Goal: Navigation & Orientation: Find specific page/section

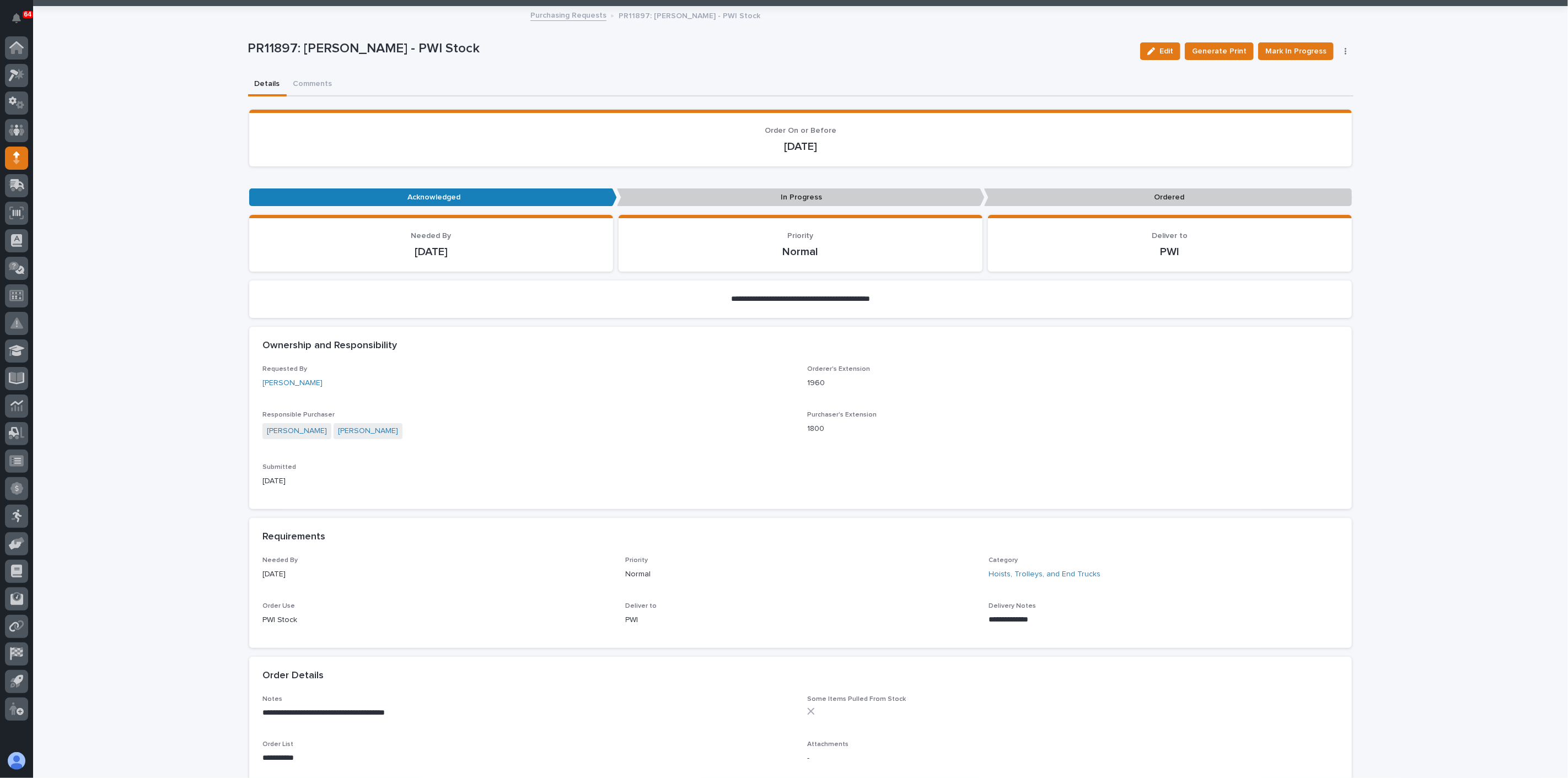
scroll to position [61, 0]
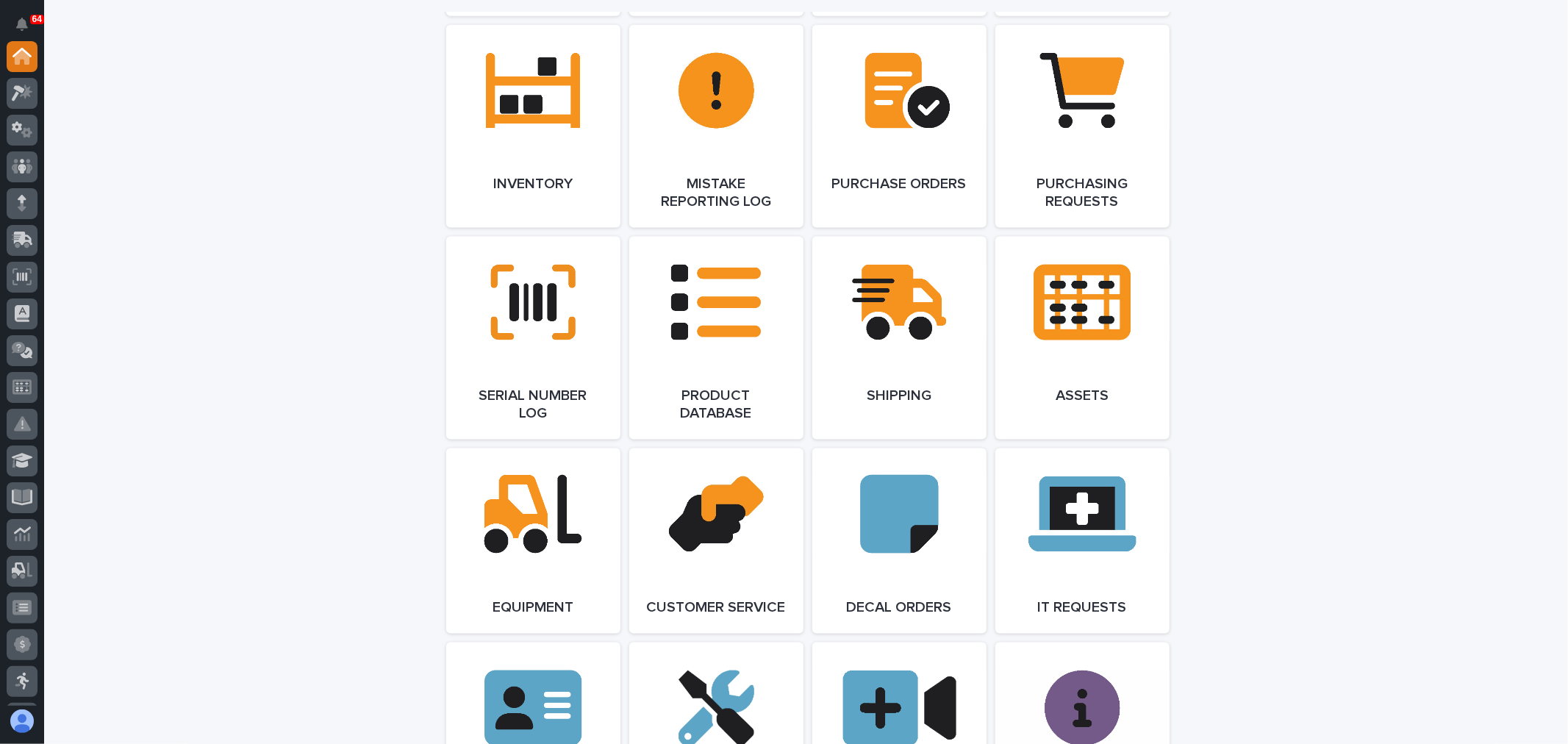
scroll to position [1634, 0]
click at [549, 100] on link "Open Link" at bounding box center [533, 127] width 174 height 203
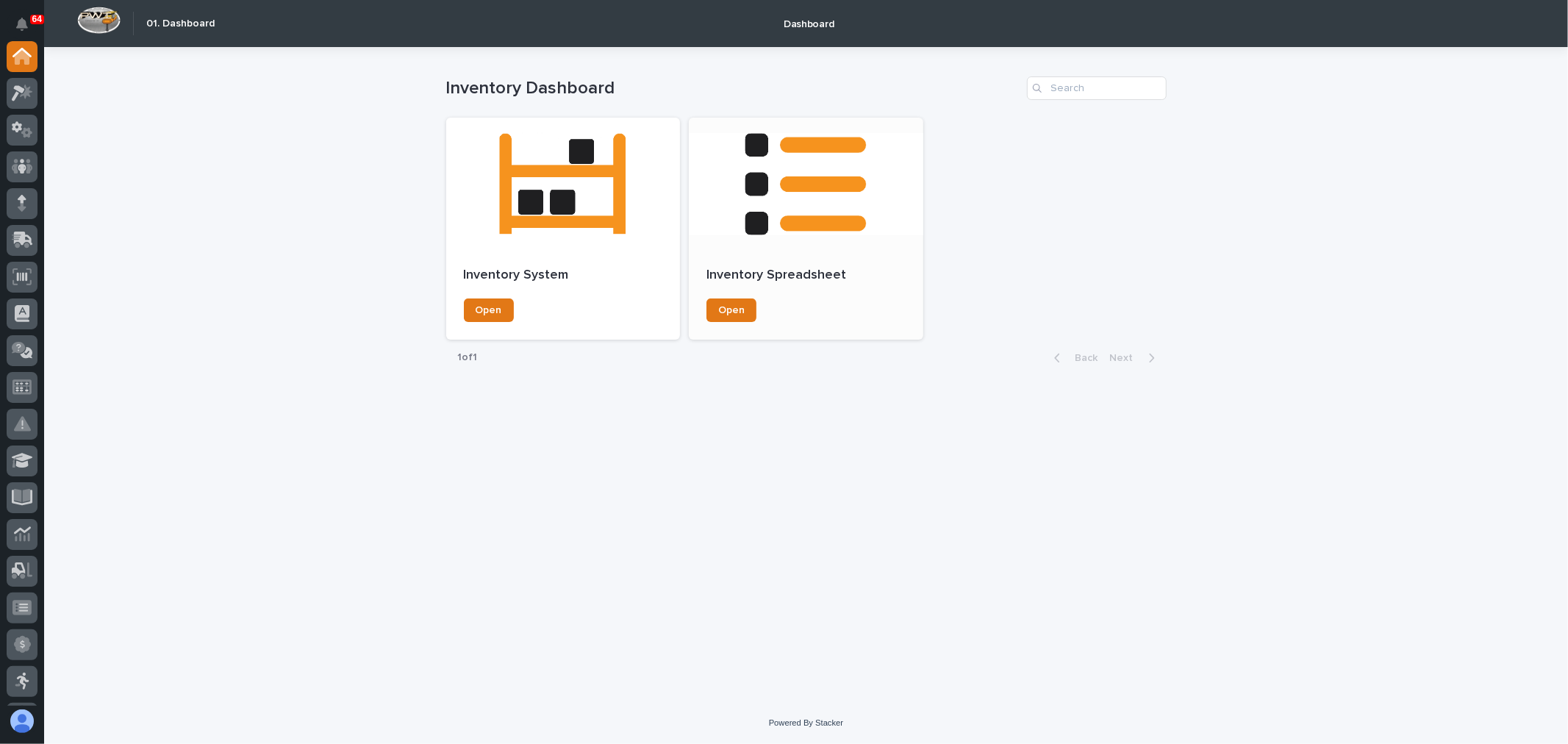
click at [807, 217] on div at bounding box center [806, 184] width 235 height 132
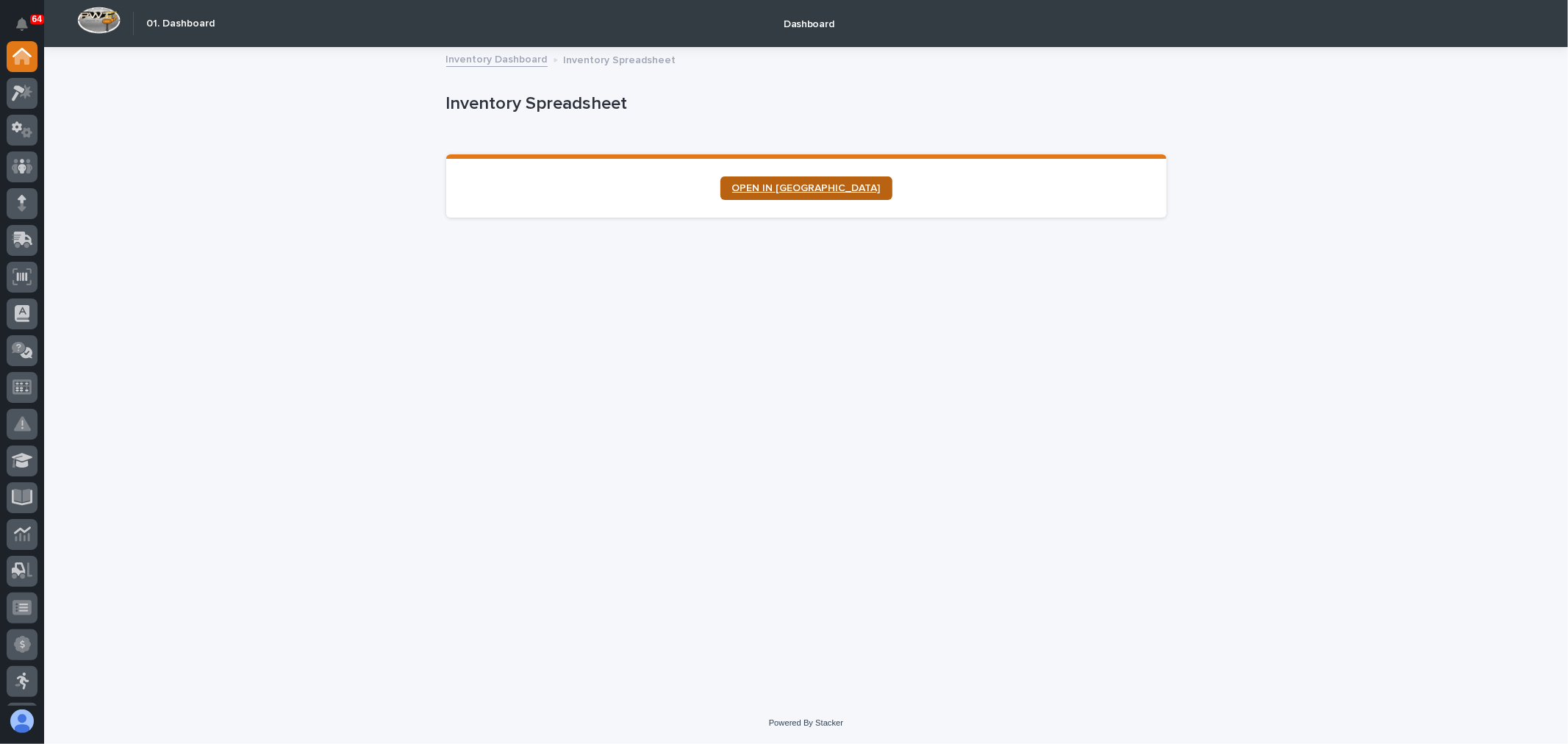
click at [816, 180] on link "OPEN IN NEW TAB" at bounding box center [806, 188] width 172 height 23
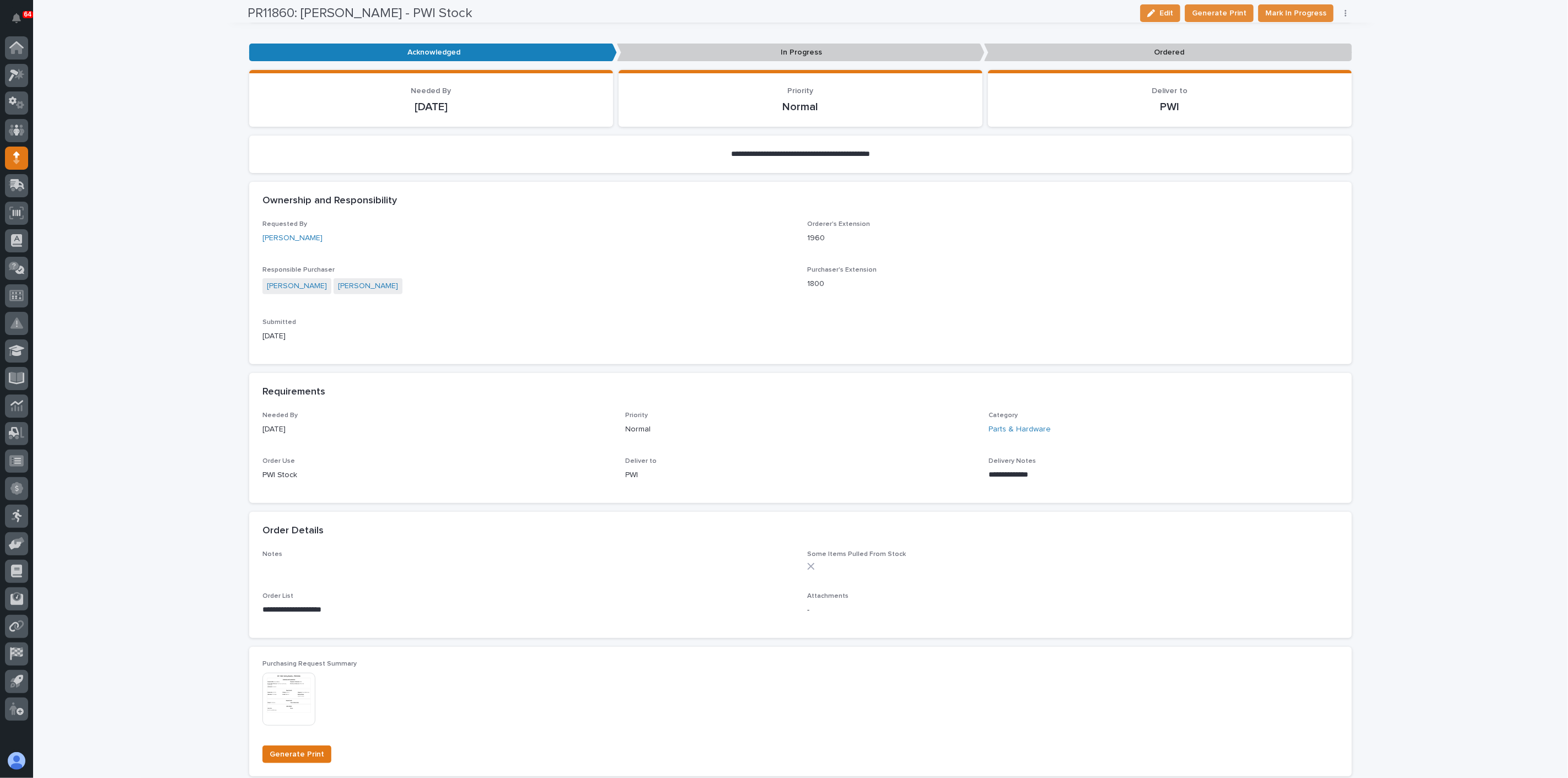
scroll to position [245, 0]
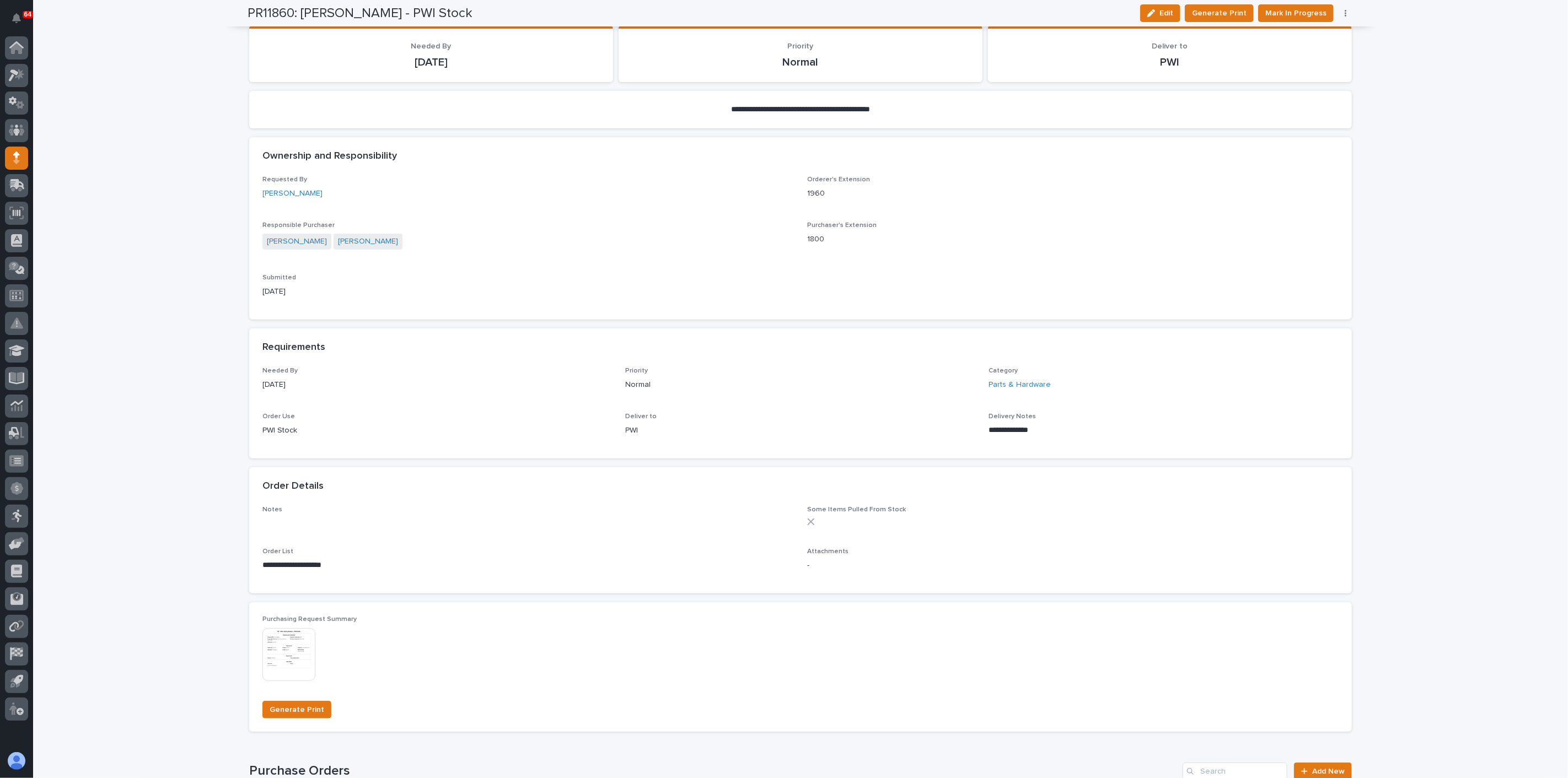
click at [290, 659] on img at bounding box center [288, 654] width 53 height 53
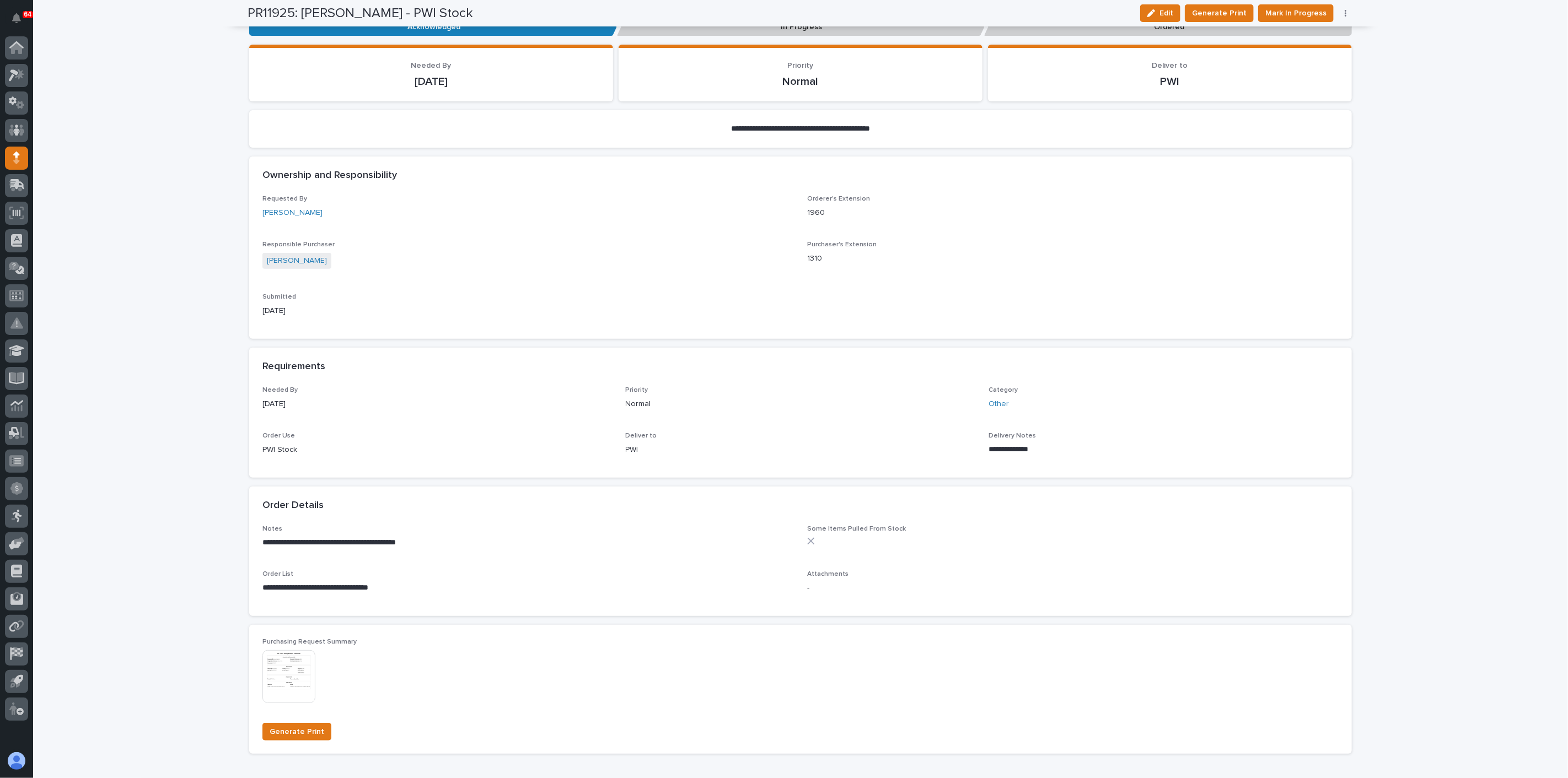
scroll to position [245, 0]
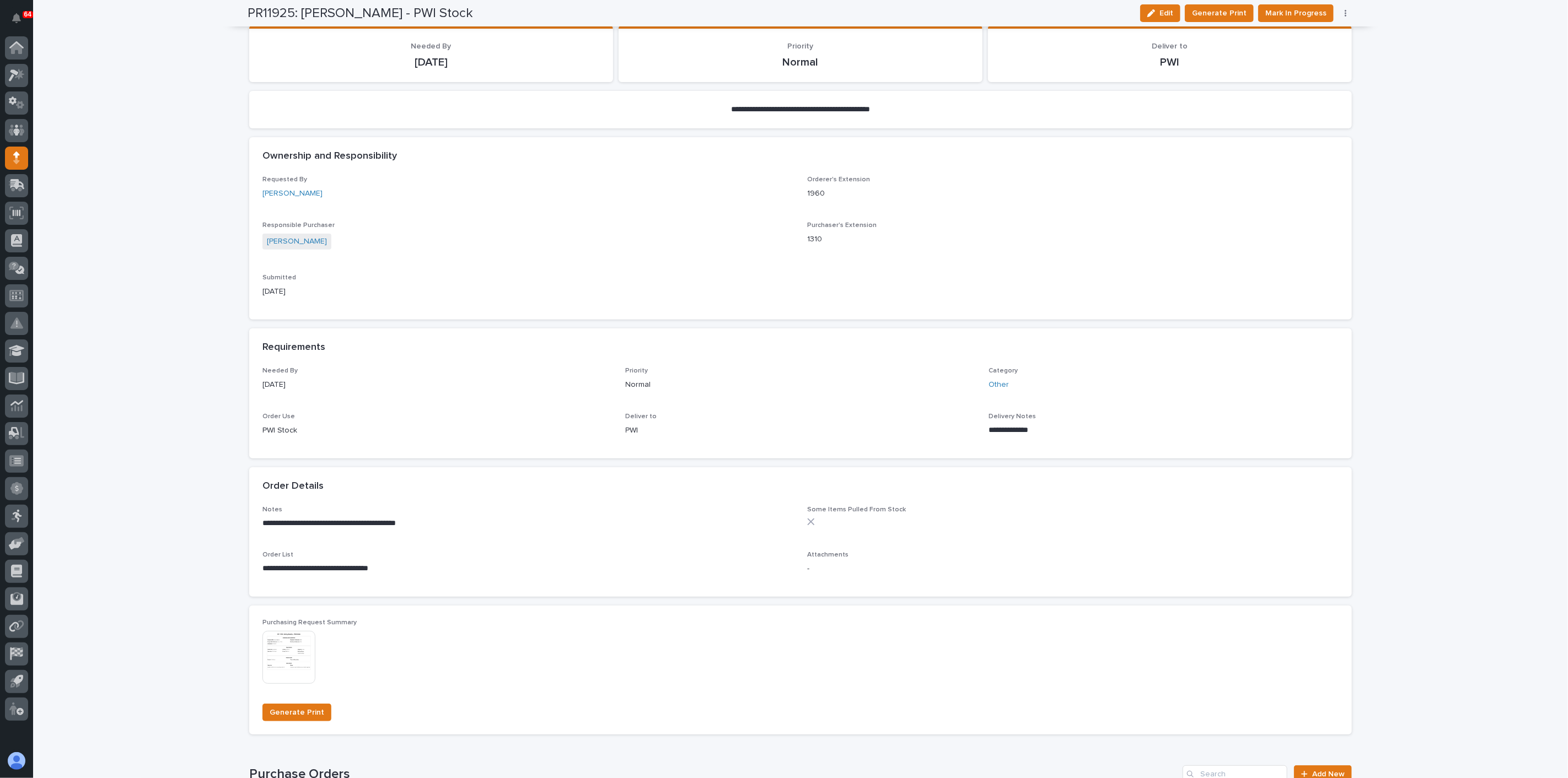
click at [291, 663] on img at bounding box center [288, 657] width 53 height 53
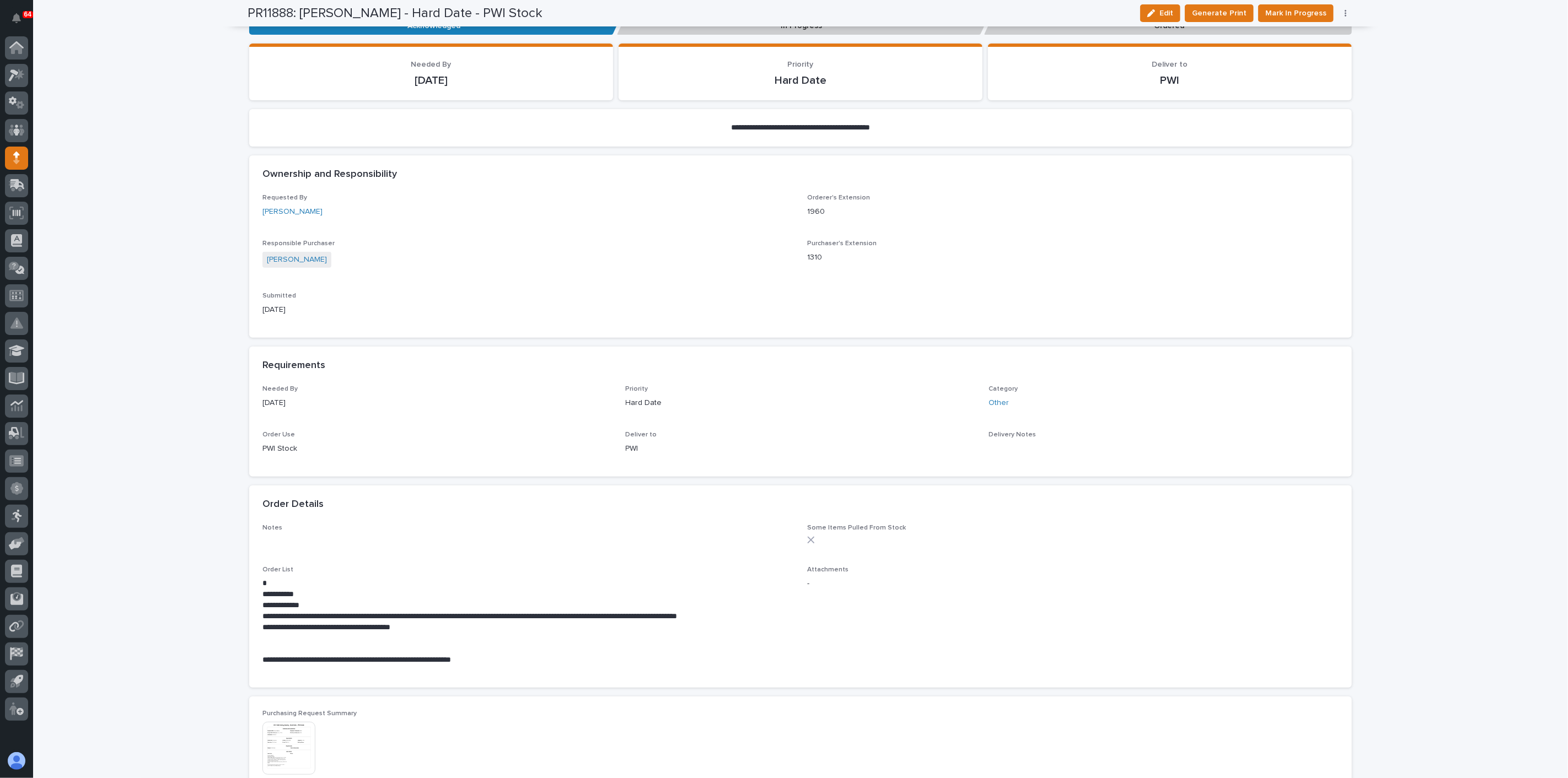
scroll to position [245, 0]
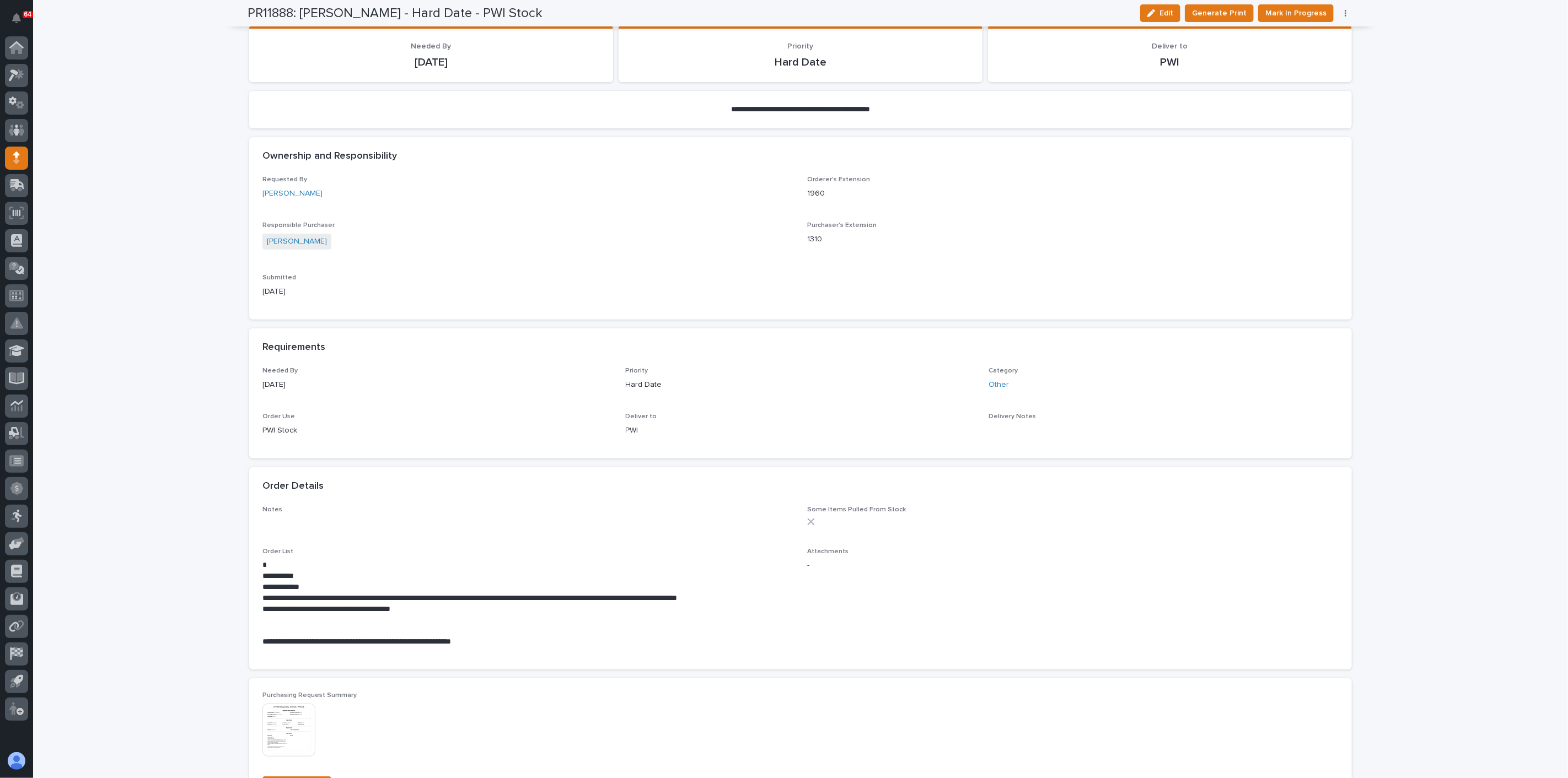
click at [294, 734] on img at bounding box center [288, 730] width 53 height 53
